Goal: Information Seeking & Learning: Learn about a topic

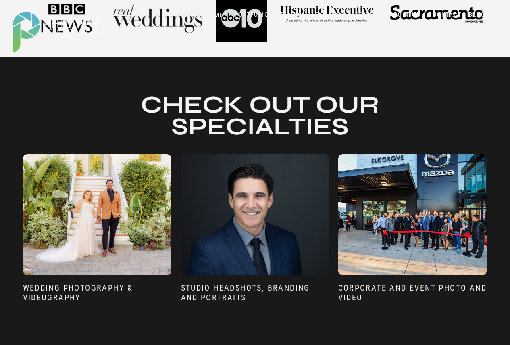
scroll to position [403, 0]
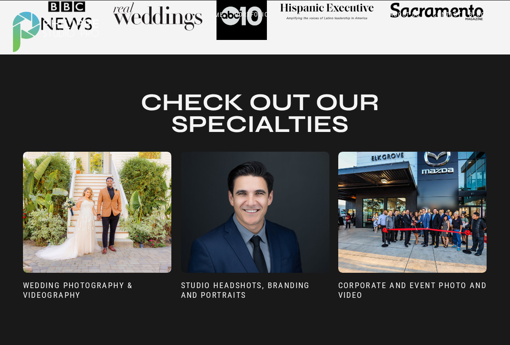
click at [260, 227] on div at bounding box center [255, 212] width 148 height 121
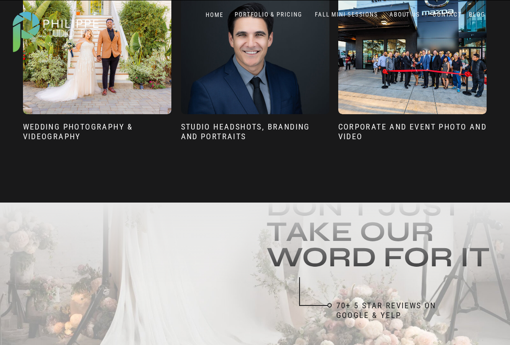
scroll to position [564, 0]
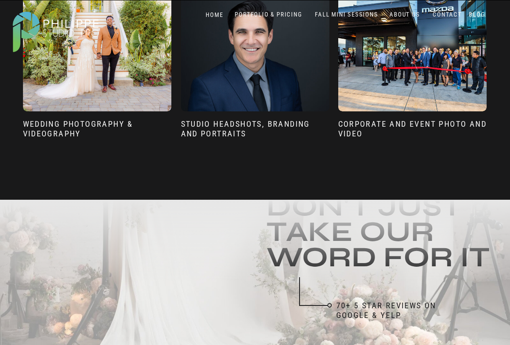
click at [412, 121] on h3 "cORPORATE AND eVENT pHOTO AND vIDEO" at bounding box center [412, 131] width 149 height 25
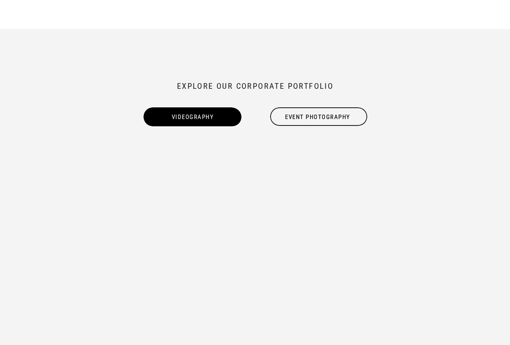
scroll to position [766, 0]
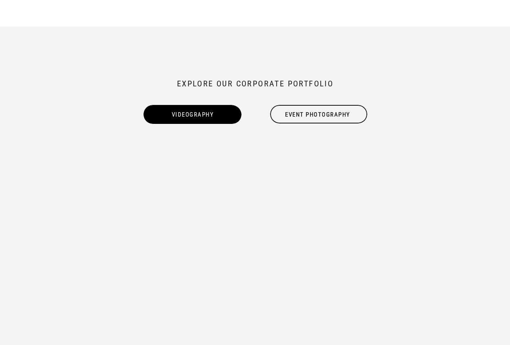
click at [316, 114] on div "Event Photography" at bounding box center [317, 115] width 99 height 10
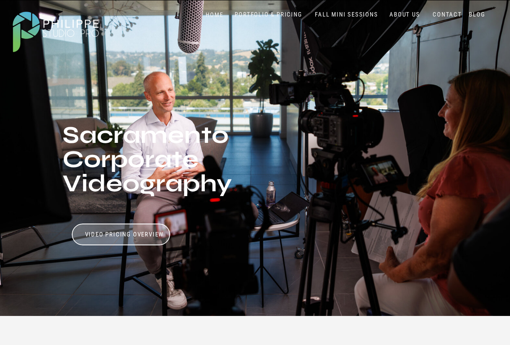
scroll to position [0, 0]
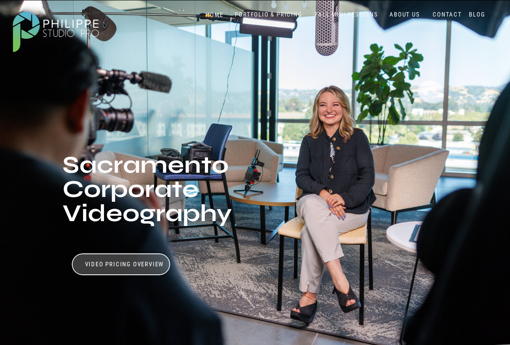
click at [270, 12] on nav "PORTFOLIO & PRICING" at bounding box center [269, 15] width 74 height 8
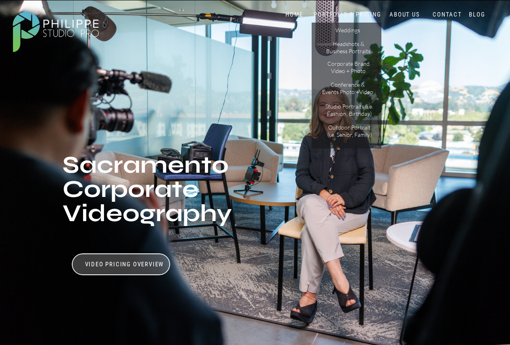
click at [347, 84] on p "Conference & Events Photo +Video" at bounding box center [348, 88] width 52 height 14
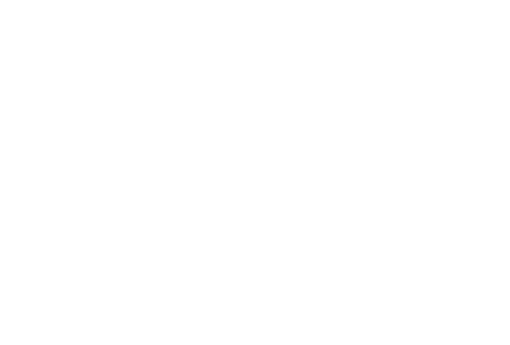
scroll to position [1485, 0]
